Goal: Check status: Check status

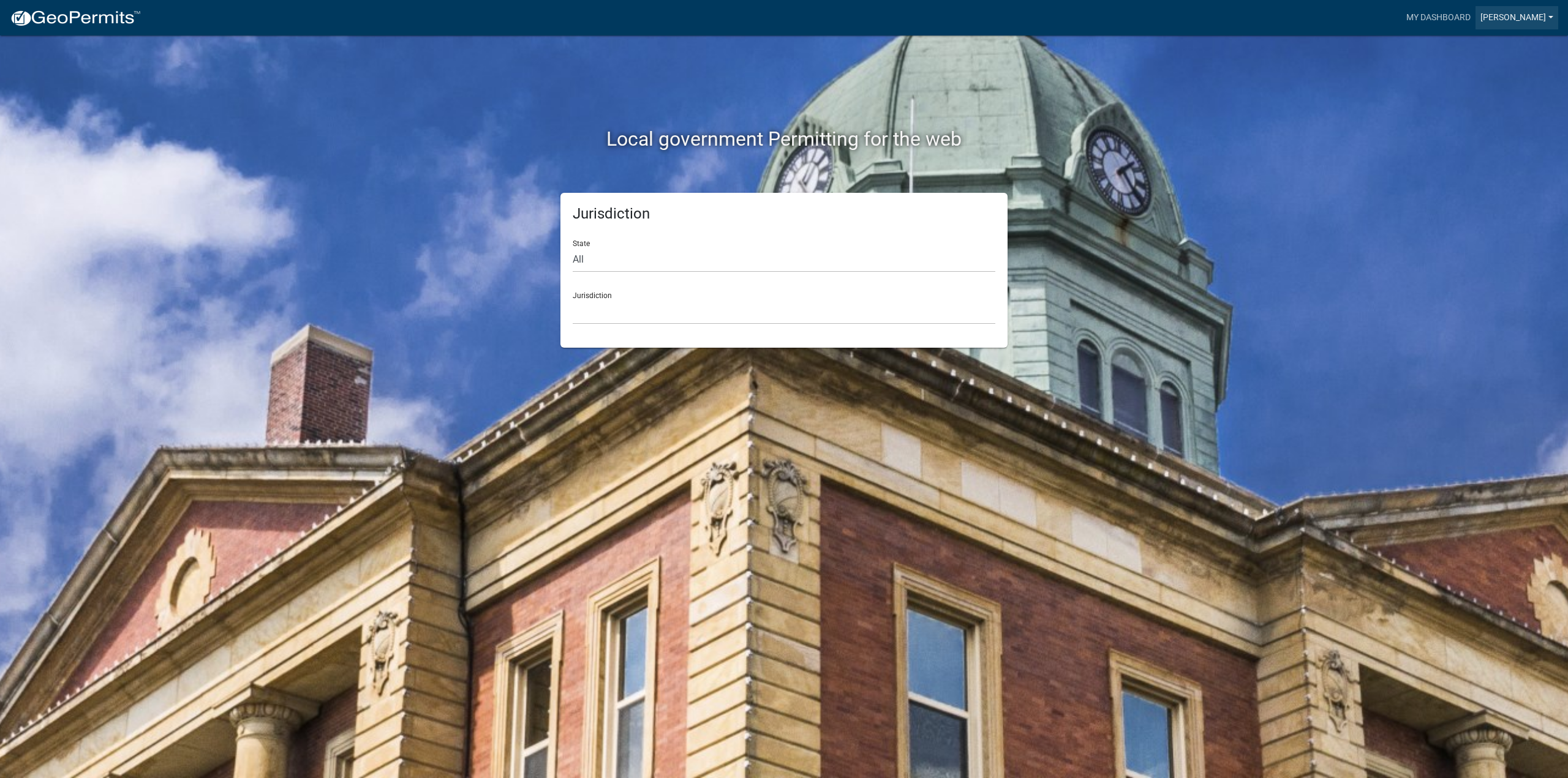
click at [1510, 19] on link "[PERSON_NAME]" at bounding box center [1516, 18] width 82 height 23
click at [1537, 69] on link "Contractor Profile" at bounding box center [1506, 79] width 105 height 29
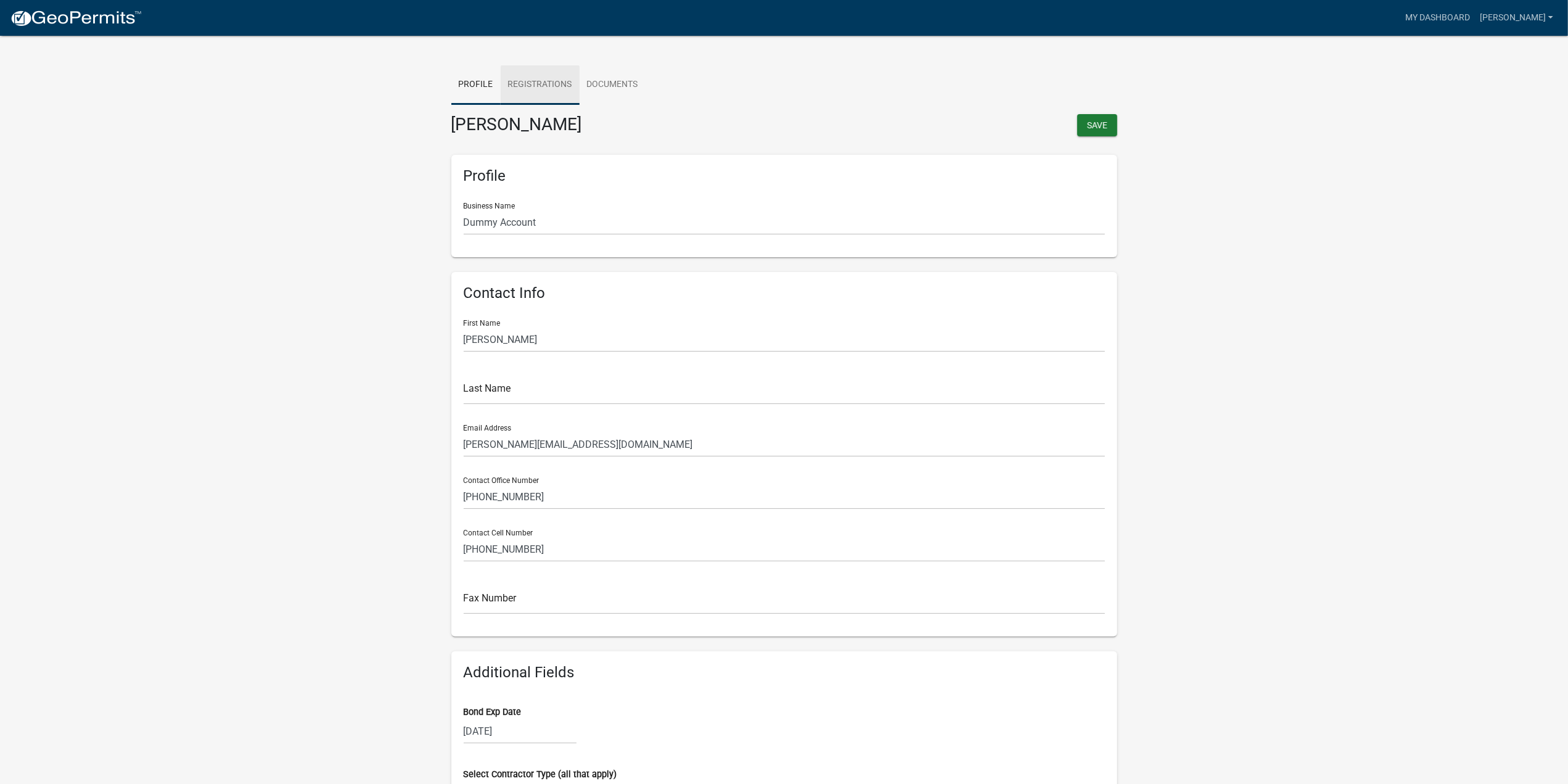
click at [546, 85] on link "Registrations" at bounding box center [540, 85] width 79 height 40
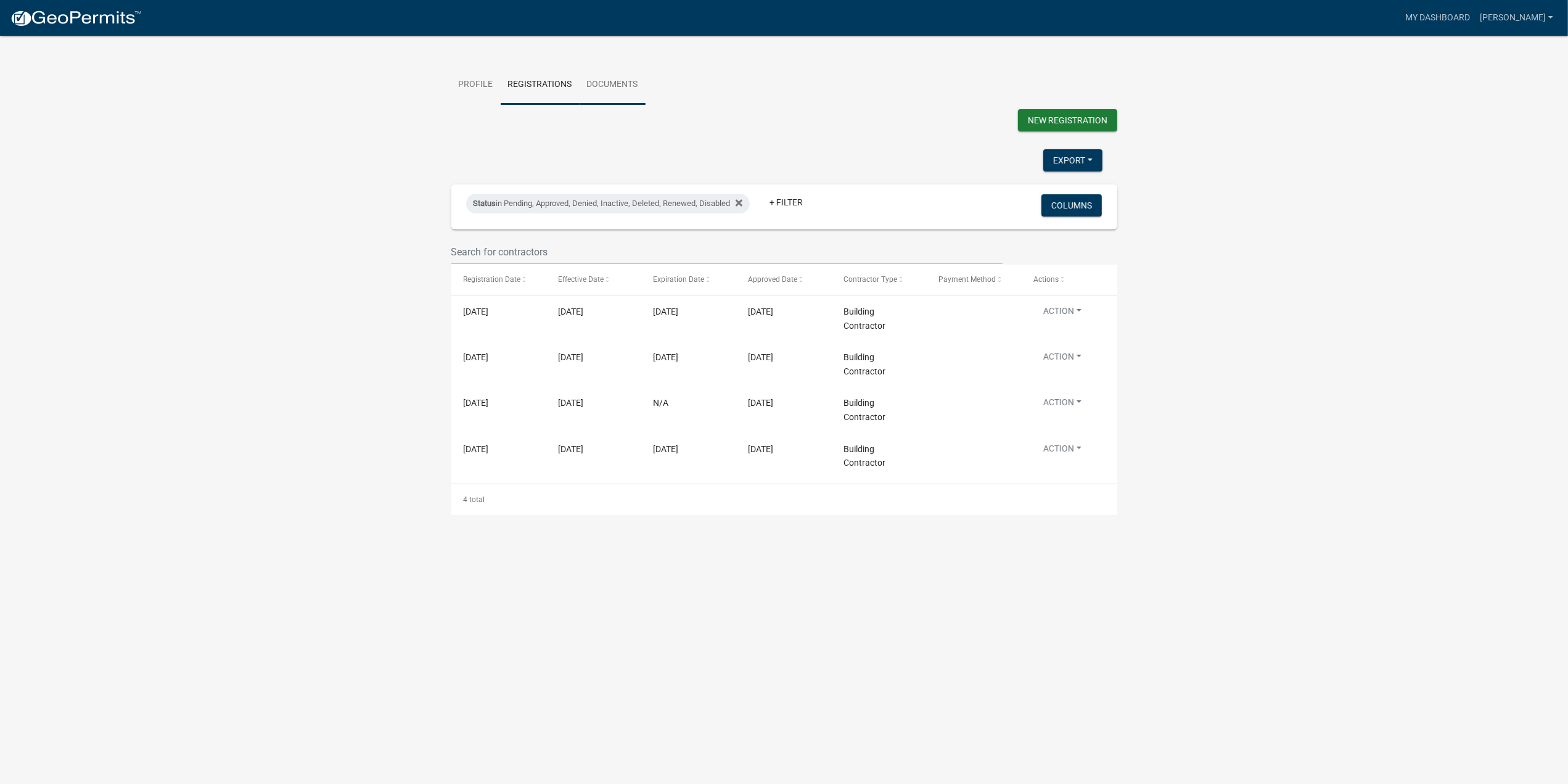
click at [636, 67] on div "Profile Registrations Documents New Registration Export Excel Format (.xlsx) CS…" at bounding box center [784, 264] width 703 height 500
click at [624, 77] on link "Documents" at bounding box center [612, 85] width 66 height 40
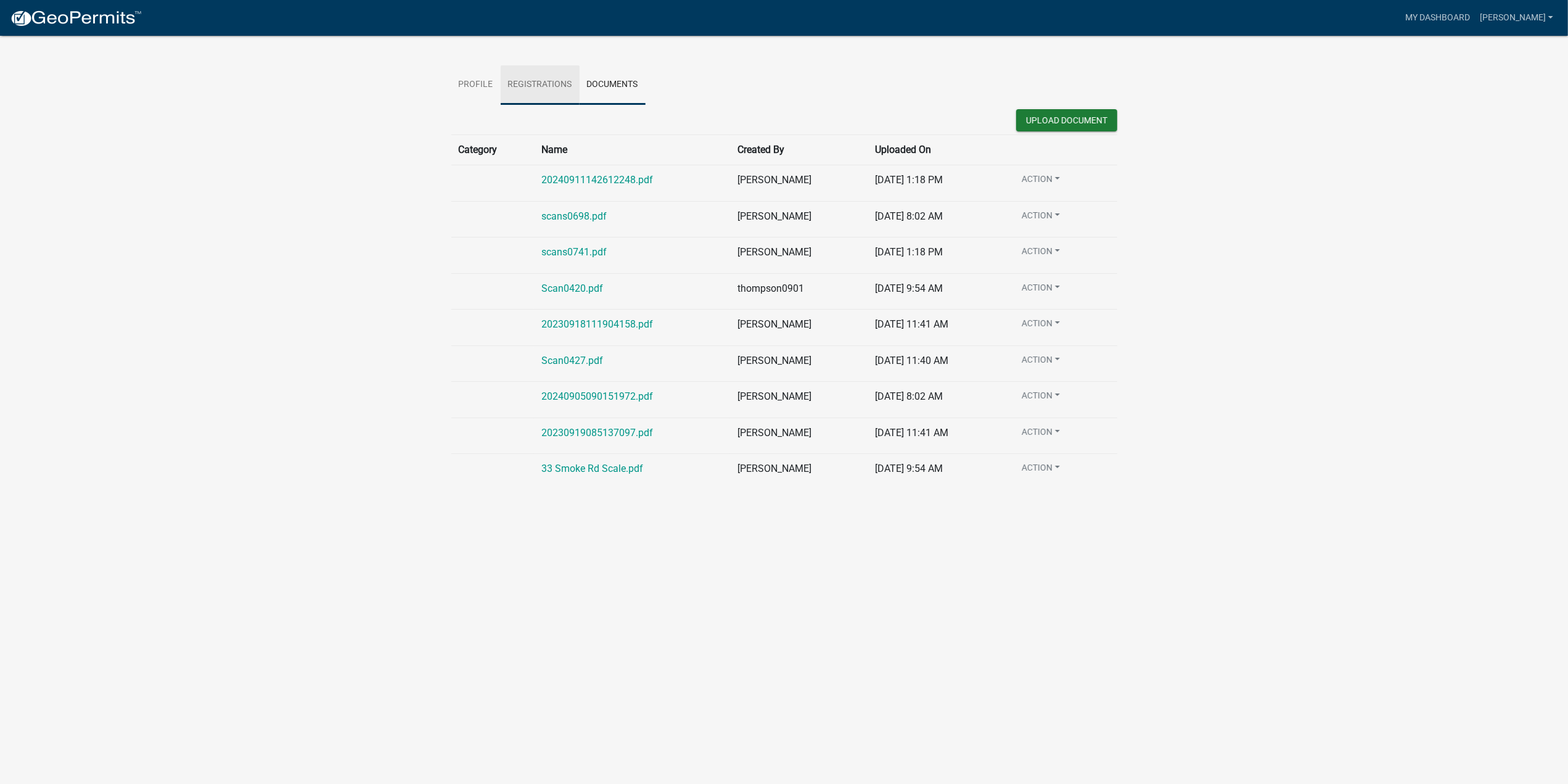
click at [522, 80] on link "Registrations" at bounding box center [540, 85] width 79 height 40
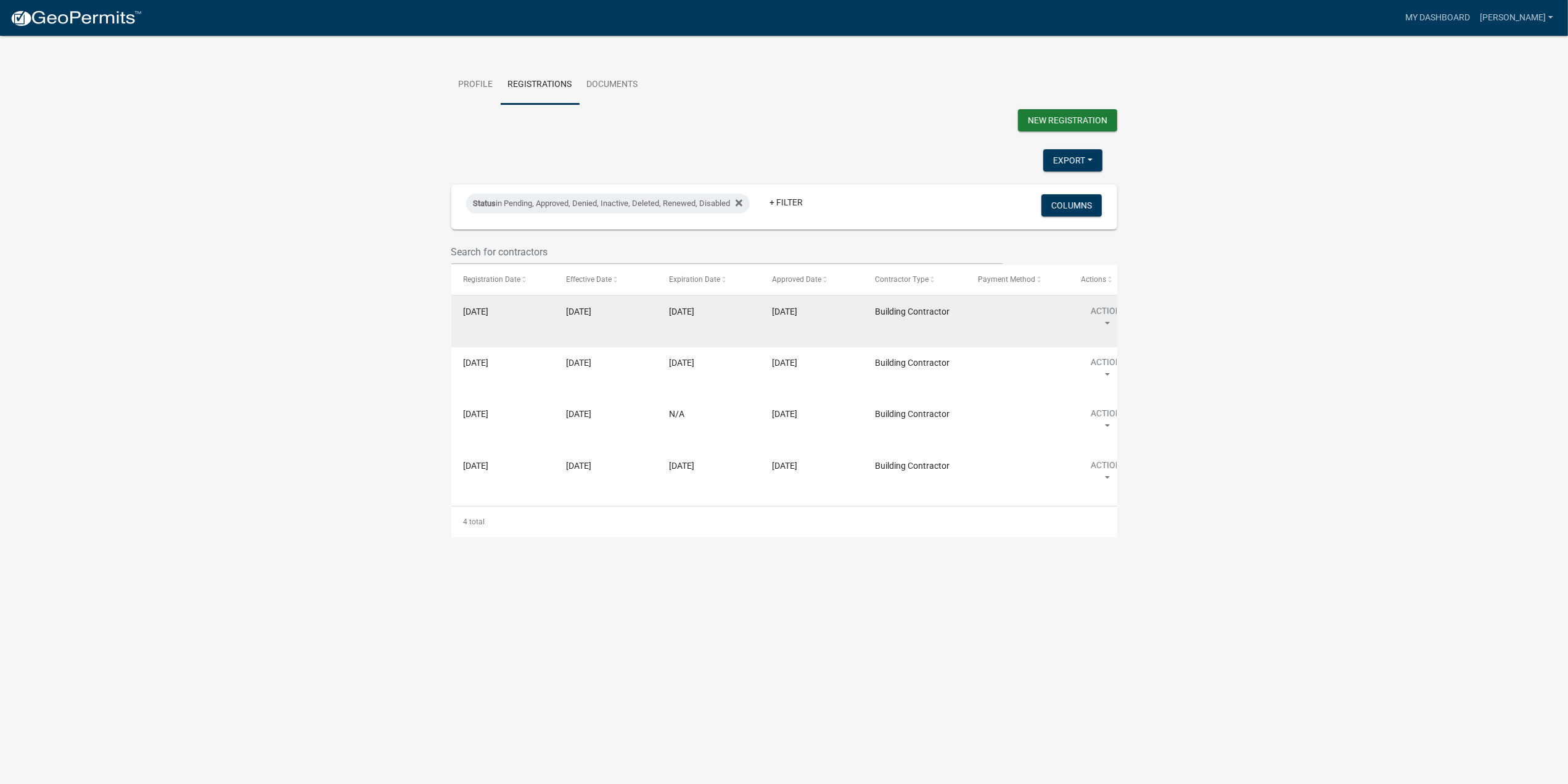
click at [1109, 320] on button "Action" at bounding box center [1106, 320] width 50 height 31
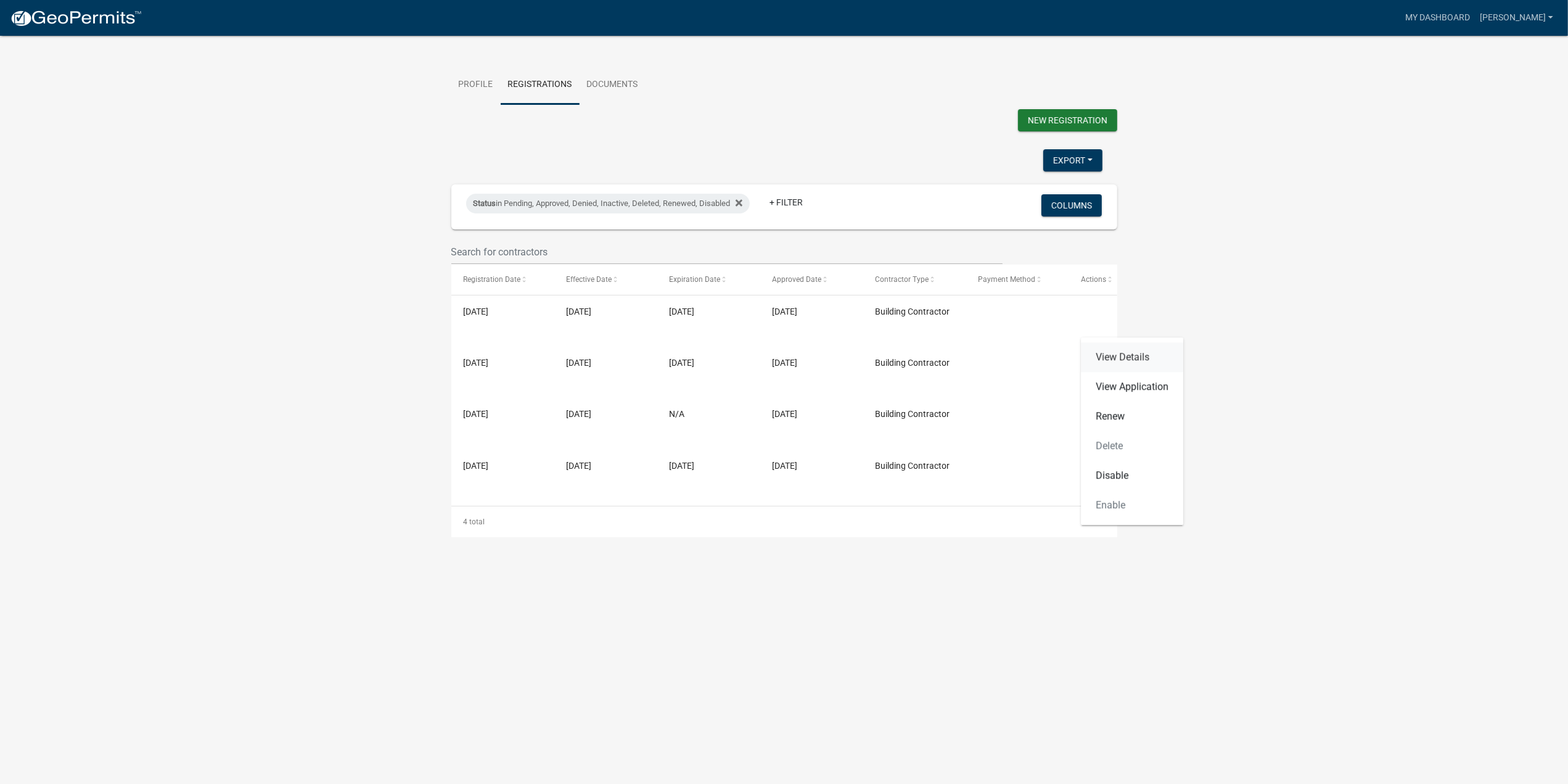
click at [1114, 363] on link "View Details" at bounding box center [1132, 357] width 102 height 29
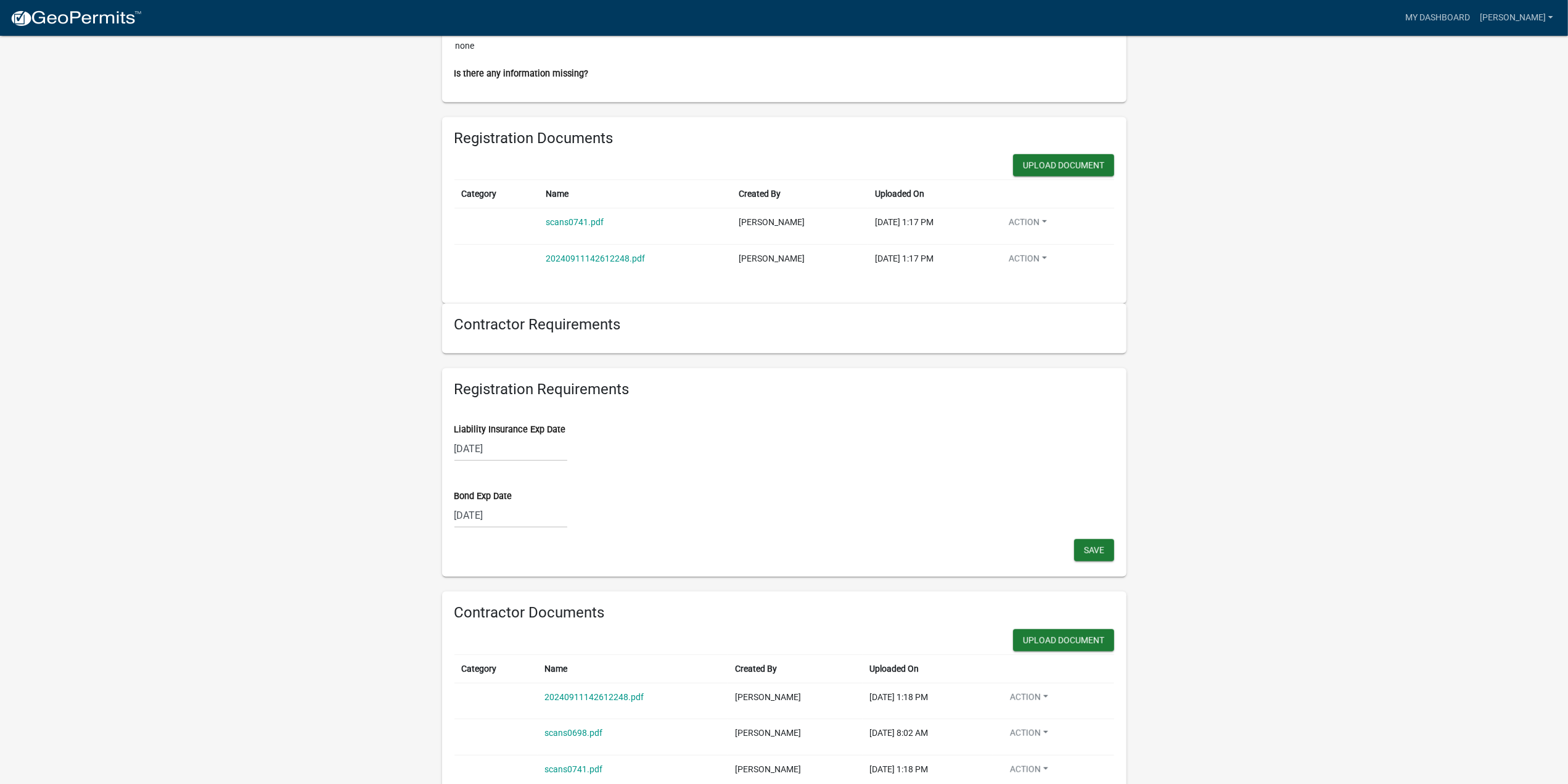
scroll to position [678, 0]
